Goal: Navigation & Orientation: Find specific page/section

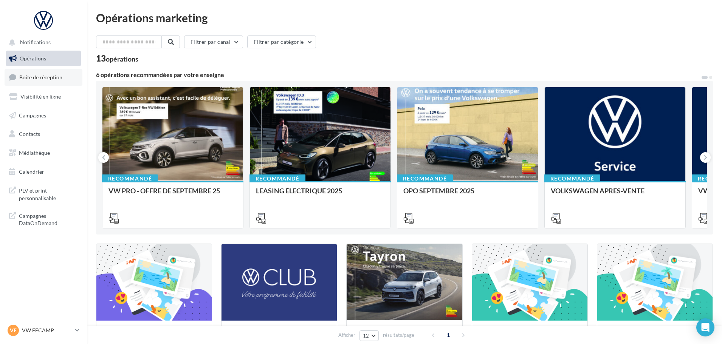
click at [52, 85] on link "Boîte de réception" at bounding box center [44, 77] width 78 height 16
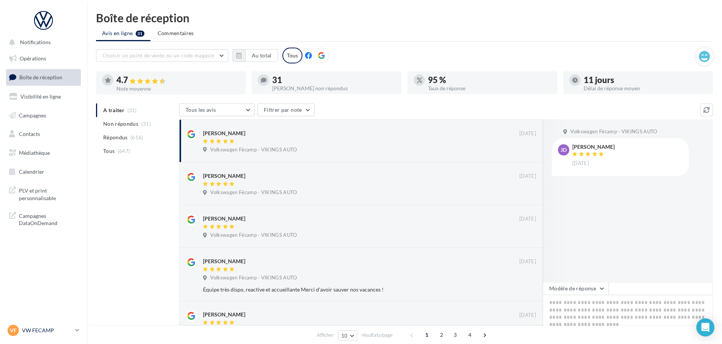
click at [35, 330] on p "VW FECAMP" at bounding box center [47, 331] width 50 height 8
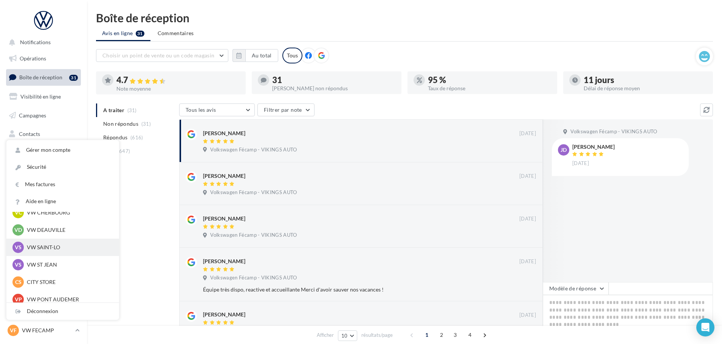
scroll to position [76, 0]
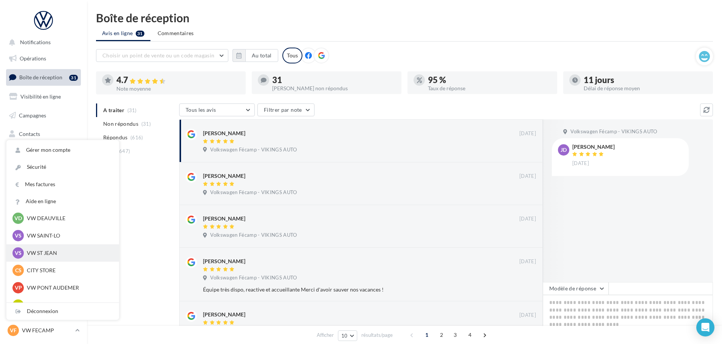
click at [44, 250] on p "VW ST JEAN" at bounding box center [68, 253] width 83 height 8
